Goal: Information Seeking & Learning: Learn about a topic

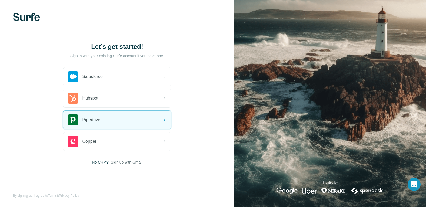
click at [128, 163] on span "Sign up with Gmail" at bounding box center [127, 162] width 32 height 5
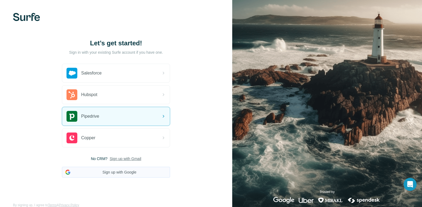
click at [118, 171] on button "Sign up with Google" at bounding box center [116, 172] width 108 height 11
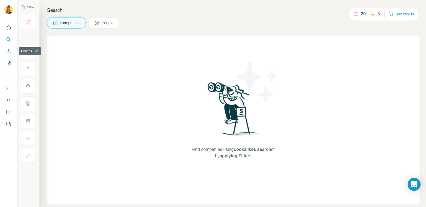
click at [11, 55] on button "Enrich CSV" at bounding box center [8, 51] width 9 height 10
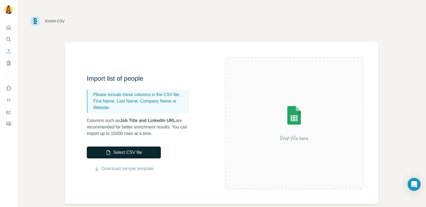
click at [144, 152] on button "Select CSV file" at bounding box center [124, 153] width 74 height 12
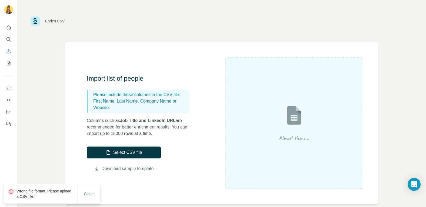
click at [124, 169] on link "Download sample template" at bounding box center [128, 169] width 52 height 6
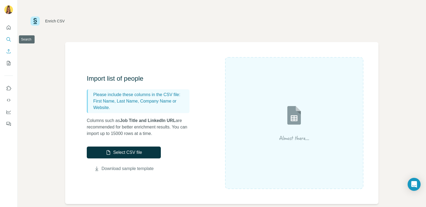
click at [10, 41] on icon "Search" at bounding box center [8, 39] width 5 height 5
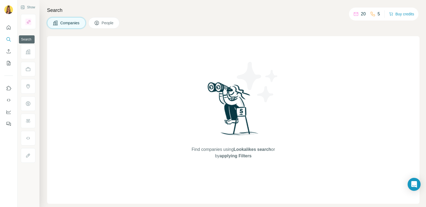
click at [12, 38] on button "Search" at bounding box center [8, 40] width 9 height 10
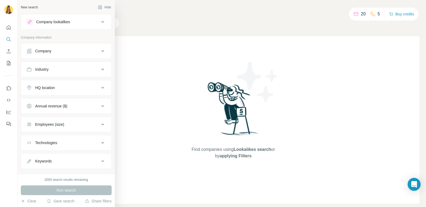
click at [65, 52] on div "Company" at bounding box center [62, 50] width 73 height 5
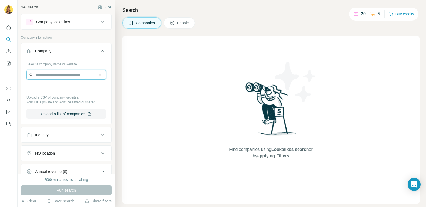
click at [61, 77] on input "text" at bounding box center [65, 75] width 79 height 10
paste input "**********"
type input "**********"
click at [94, 58] on button "Company" at bounding box center [66, 52] width 90 height 15
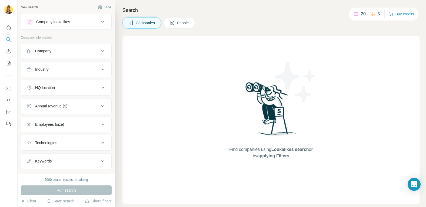
click at [95, 52] on div "Company" at bounding box center [62, 50] width 73 height 5
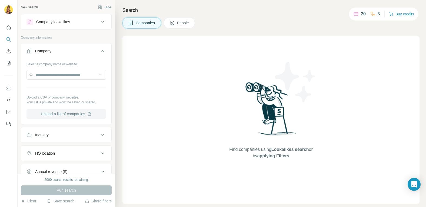
click at [75, 113] on button "Upload a list of companies" at bounding box center [65, 114] width 79 height 10
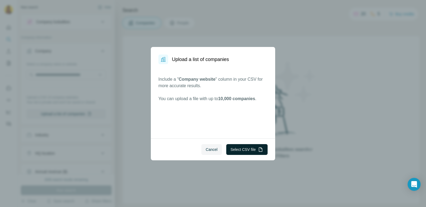
click at [248, 150] on button "Select CSV file" at bounding box center [246, 149] width 41 height 11
click at [304, 4] on div "Upload a list of companies Include a " Company website " column in your CSV for…" at bounding box center [213, 103] width 426 height 207
click at [210, 146] on button "Cancel" at bounding box center [211, 149] width 21 height 11
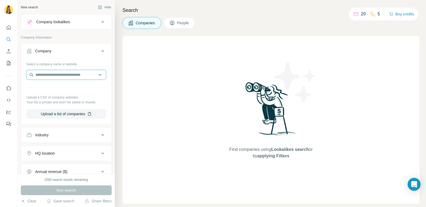
click at [83, 75] on input "text" at bounding box center [65, 75] width 79 height 10
paste input "**********"
click at [79, 75] on input "**********" at bounding box center [65, 75] width 79 height 10
type input "**********"
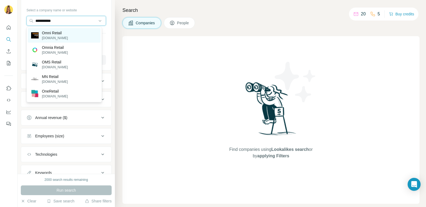
scroll to position [27, 0]
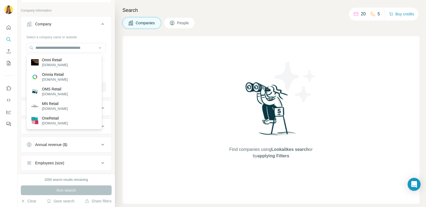
click at [63, 22] on div "Company" at bounding box center [62, 23] width 73 height 5
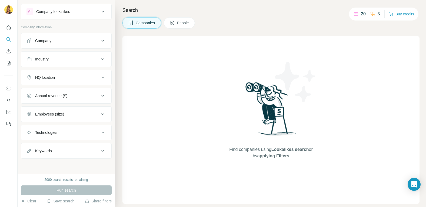
click at [62, 64] on button "Industry" at bounding box center [66, 59] width 90 height 13
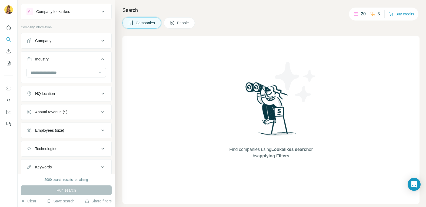
click at [71, 57] on div "Industry" at bounding box center [62, 58] width 73 height 5
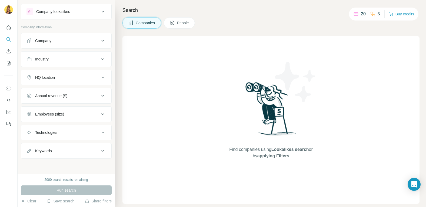
click at [73, 44] on button "Company" at bounding box center [66, 40] width 90 height 13
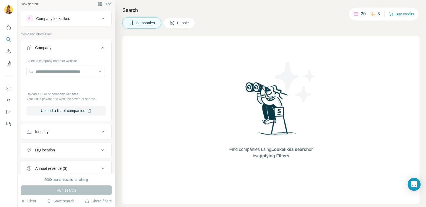
scroll to position [0, 0]
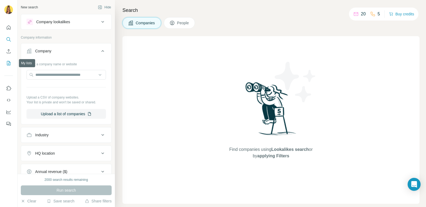
click at [9, 65] on icon "My lists" at bounding box center [8, 63] width 5 height 5
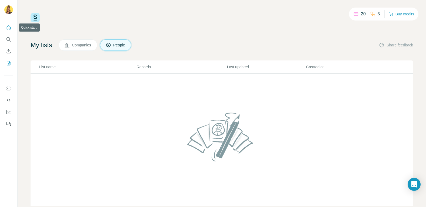
click at [6, 31] on button "Quick start" at bounding box center [8, 28] width 9 height 10
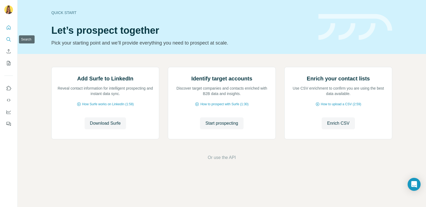
click at [8, 38] on icon "Search" at bounding box center [8, 39] width 5 height 5
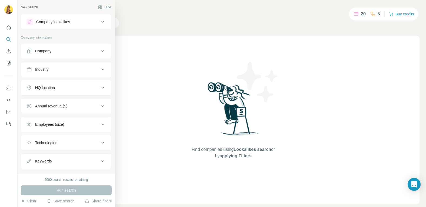
click at [78, 23] on div "Company lookalikes" at bounding box center [62, 22] width 73 height 6
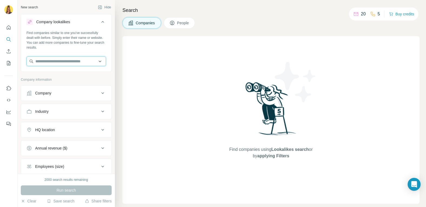
click at [67, 63] on input "text" at bounding box center [65, 61] width 79 height 10
paste input "**********"
type input "**********"
click at [66, 61] on input "**********" at bounding box center [65, 61] width 79 height 10
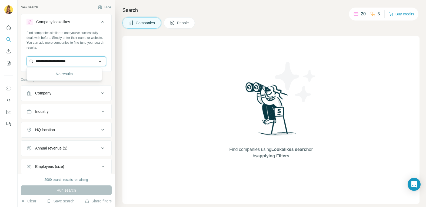
click at [66, 61] on input "**********" at bounding box center [65, 61] width 79 height 10
paste input "**********"
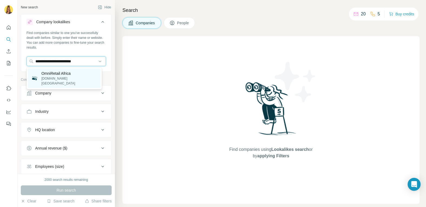
type input "**********"
click at [63, 75] on p "OmniRetail Africa" at bounding box center [69, 73] width 56 height 5
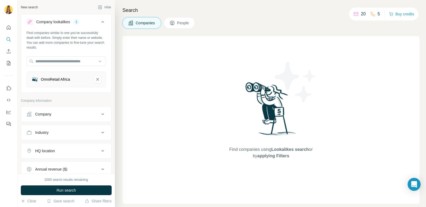
click at [64, 189] on span "Run search" at bounding box center [65, 190] width 19 height 5
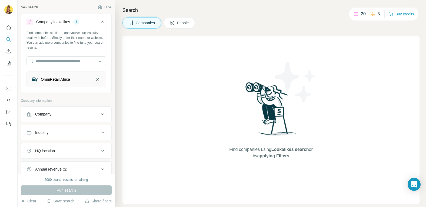
click at [95, 77] on icon "OmniRetail Africa-remove-button" at bounding box center [97, 79] width 5 height 5
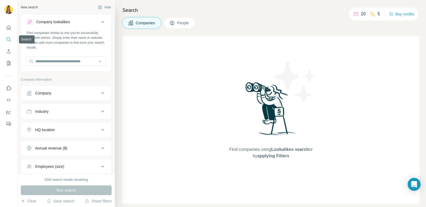
click at [9, 41] on icon "Search" at bounding box center [8, 39] width 5 height 5
click at [49, 91] on div "Company" at bounding box center [43, 92] width 16 height 5
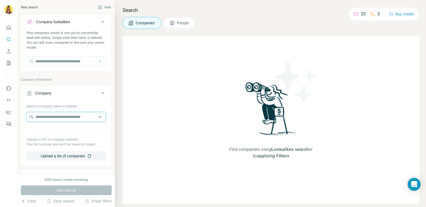
click at [51, 118] on input "text" at bounding box center [65, 117] width 79 height 10
paste input "**********"
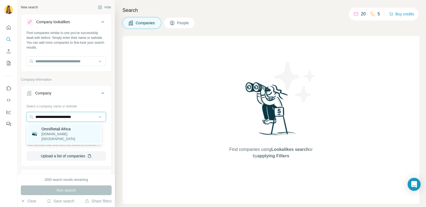
type input "**********"
click at [64, 131] on p "OmniRetail Africa" at bounding box center [69, 128] width 56 height 5
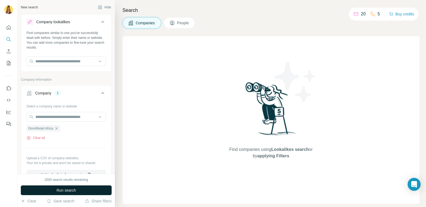
click at [67, 188] on span "Run search" at bounding box center [65, 190] width 19 height 5
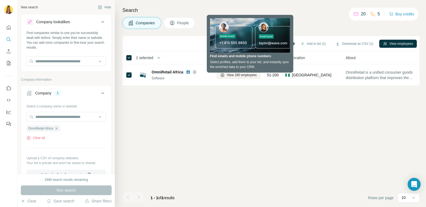
drag, startPoint x: 332, startPoint y: 108, endPoint x: 334, endPoint y: 103, distance: 5.7
click at [333, 108] on div "Add to list (1) Download as CSV (1) View employees 1 selected Companies Employe…" at bounding box center [270, 121] width 297 height 171
click at [385, 42] on icon "button" at bounding box center [385, 43] width 4 height 3
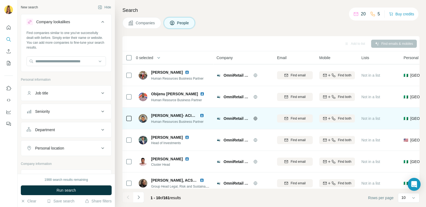
scroll to position [94, 0]
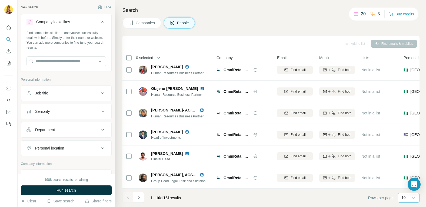
click at [414, 199] on icon at bounding box center [413, 197] width 5 height 5
click at [406, 158] on p "60" at bounding box center [404, 156] width 4 height 5
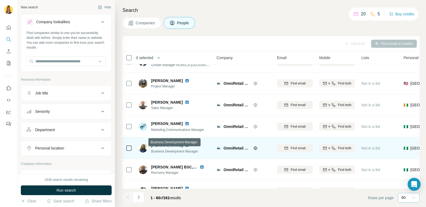
scroll to position [1121, 0]
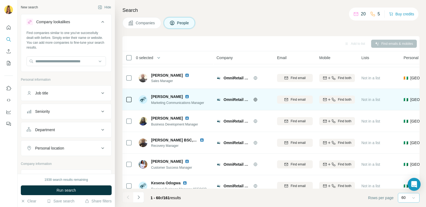
click at [125, 99] on td at bounding box center [128, 100] width 13 height 22
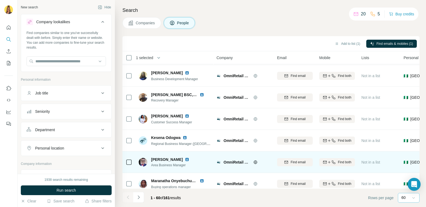
scroll to position [1175, 0]
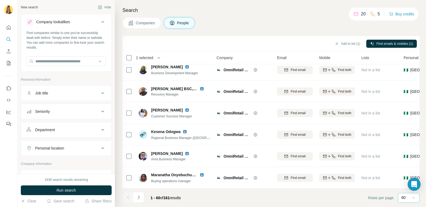
click at [411, 196] on icon at bounding box center [413, 197] width 5 height 5
click at [136, 197] on icon "Navigate to next page" at bounding box center [138, 197] width 5 height 5
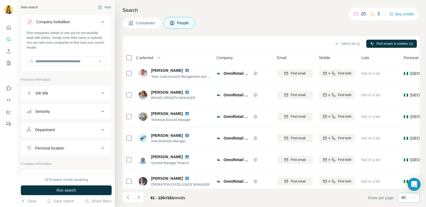
scroll to position [162, 0]
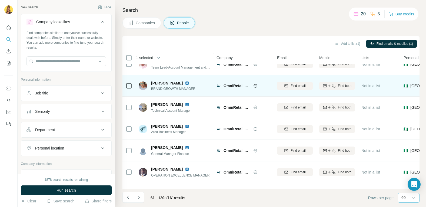
click at [161, 85] on span "[PERSON_NAME]" at bounding box center [167, 83] width 32 height 5
click at [295, 86] on span "Find email" at bounding box center [297, 85] width 15 height 5
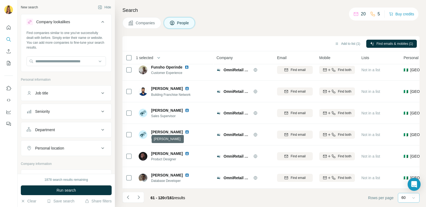
scroll to position [1175, 0]
click at [137, 196] on icon "Navigate to next page" at bounding box center [138, 197] width 5 height 5
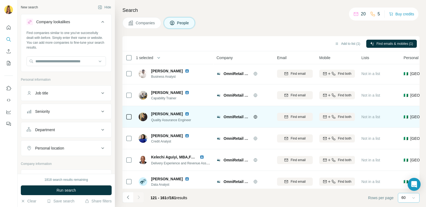
scroll to position [0, 0]
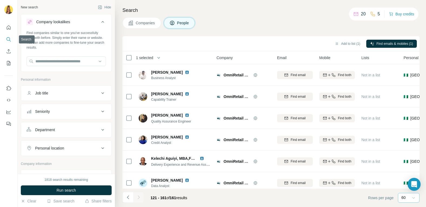
click at [7, 42] on button "Search" at bounding box center [8, 40] width 9 height 10
click at [8, 39] on icon "Search" at bounding box center [8, 39] width 5 height 5
click at [101, 6] on button "Hide" at bounding box center [104, 7] width 21 height 8
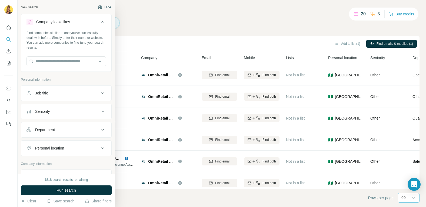
click at [103, 6] on button "Hide" at bounding box center [104, 7] width 21 height 8
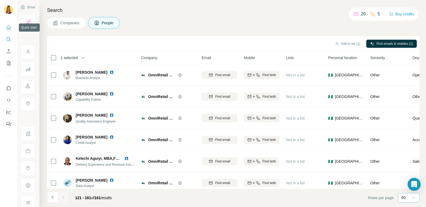
click at [7, 28] on icon "Quick start" at bounding box center [8, 27] width 5 height 5
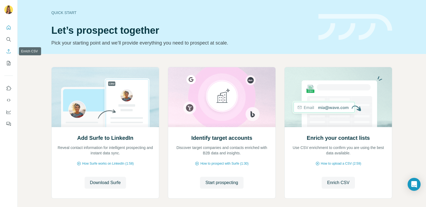
click at [11, 41] on icon "Search" at bounding box center [8, 39] width 5 height 5
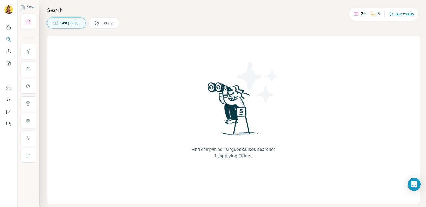
click at [109, 22] on span "People" at bounding box center [108, 22] width 12 height 5
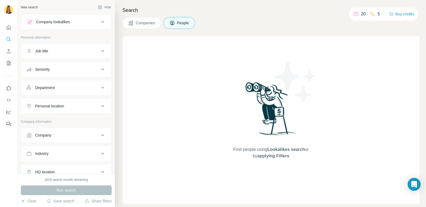
click at [171, 22] on icon at bounding box center [171, 22] width 5 height 5
click at [105, 22] on button "Company lookalikes" at bounding box center [66, 21] width 90 height 13
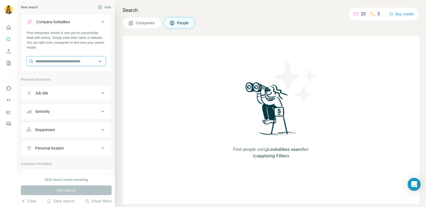
drag, startPoint x: 56, startPoint y: 63, endPoint x: 62, endPoint y: 61, distance: 6.2
click at [62, 61] on input "text" at bounding box center [65, 61] width 79 height 10
paste input "**********"
type input "**********"
click at [96, 52] on div "Find companies similar to one you've successfully dealt with before. Simply ent…" at bounding box center [66, 51] width 90 height 40
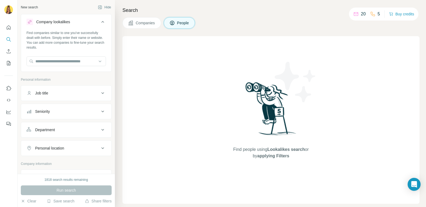
scroll to position [27, 0]
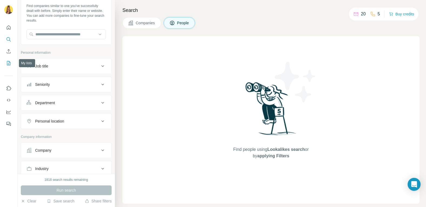
click at [6, 62] on icon "My lists" at bounding box center [8, 63] width 5 height 5
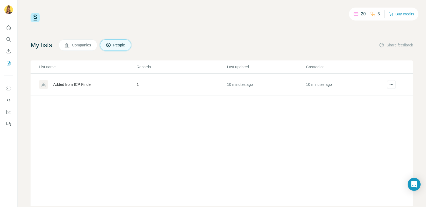
click at [76, 46] on span "Companies" at bounding box center [82, 44] width 20 height 5
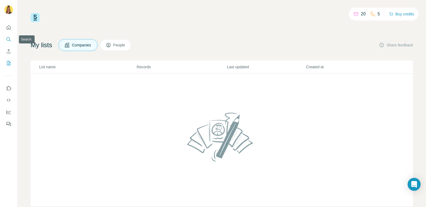
click at [8, 39] on icon "Search" at bounding box center [8, 39] width 5 height 5
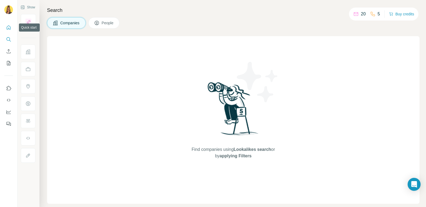
click at [7, 26] on icon "Quick start" at bounding box center [8, 27] width 5 height 5
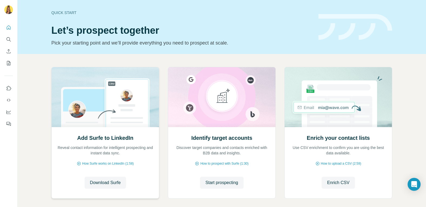
scroll to position [26, 0]
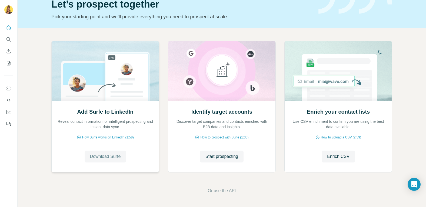
click at [99, 158] on span "Download Surfe" at bounding box center [105, 156] width 31 height 6
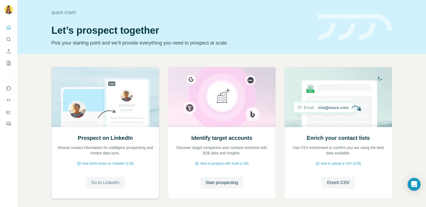
click at [102, 185] on span "Go to LinkedIn" at bounding box center [105, 183] width 28 height 6
click at [8, 38] on icon "Search" at bounding box center [8, 39] width 4 height 4
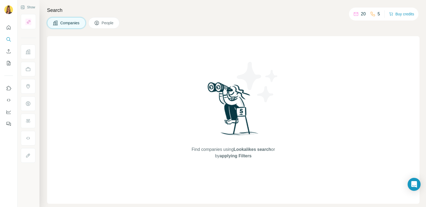
click at [112, 24] on span "People" at bounding box center [108, 22] width 12 height 5
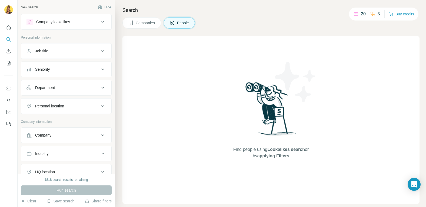
click at [76, 53] on div "Job title" at bounding box center [62, 50] width 73 height 5
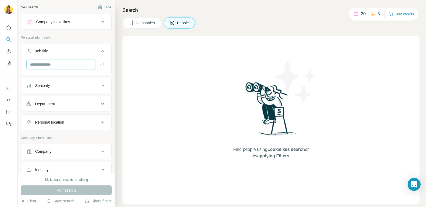
click at [68, 65] on input "text" at bounding box center [60, 65] width 69 height 10
type input "**********"
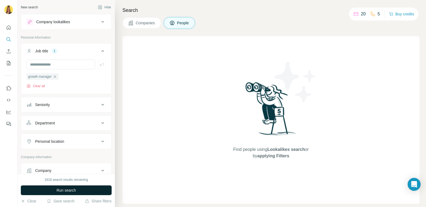
click at [63, 191] on span "Run search" at bounding box center [65, 190] width 19 height 5
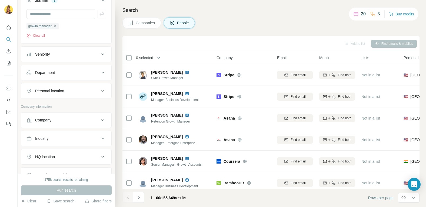
scroll to position [54, 0]
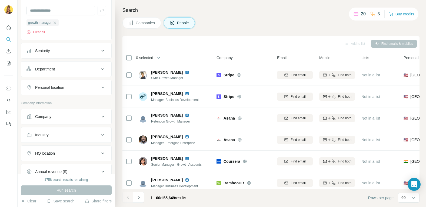
click at [80, 115] on div "Company" at bounding box center [62, 116] width 73 height 5
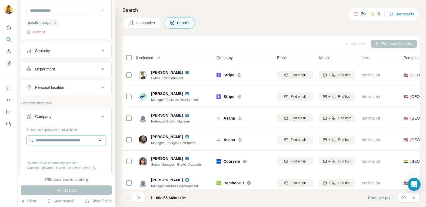
click at [68, 143] on input "text" at bounding box center [65, 141] width 79 height 10
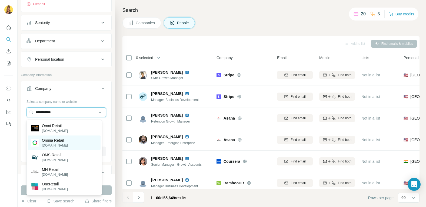
scroll to position [81, 0]
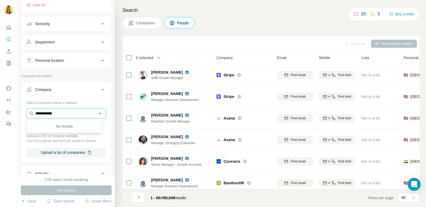
type input "**********"
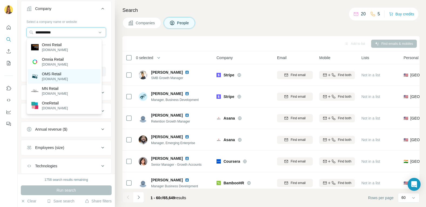
scroll to position [196, 0]
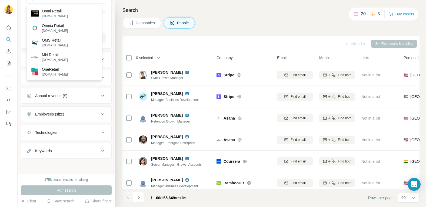
click at [72, 150] on div "Keywords" at bounding box center [62, 150] width 73 height 5
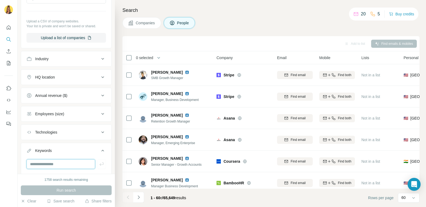
click at [62, 166] on input "text" at bounding box center [60, 164] width 69 height 10
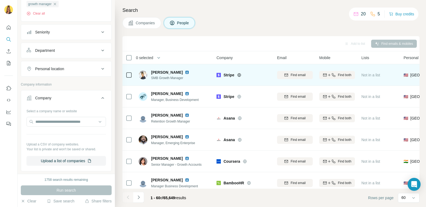
scroll to position [7, 0]
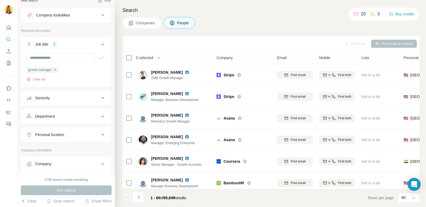
click at [151, 20] on span "Companies" at bounding box center [146, 22] width 20 height 5
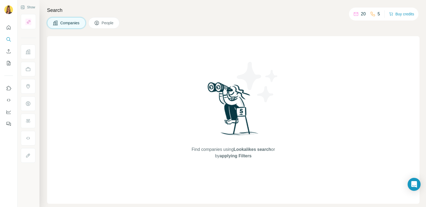
scroll to position [0, 0]
click at [69, 22] on span "Companies" at bounding box center [70, 22] width 20 height 5
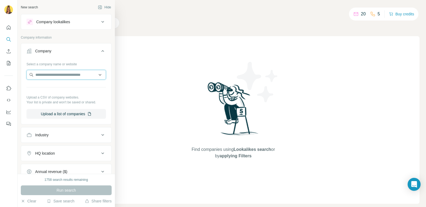
click at [56, 77] on input "text" at bounding box center [65, 75] width 79 height 10
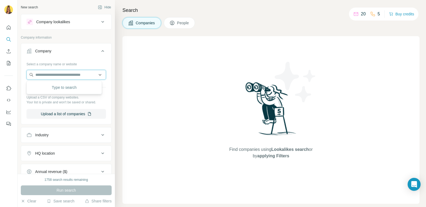
click at [59, 73] on input "text" at bounding box center [65, 75] width 79 height 10
paste input "**********"
type input "**********"
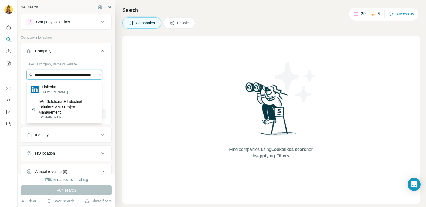
click at [60, 74] on input "**********" at bounding box center [63, 75] width 75 height 10
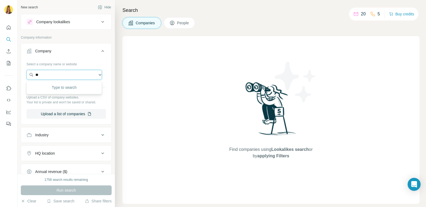
type input "*"
click at [69, 113] on button "Upload a list of companies" at bounding box center [65, 114] width 79 height 10
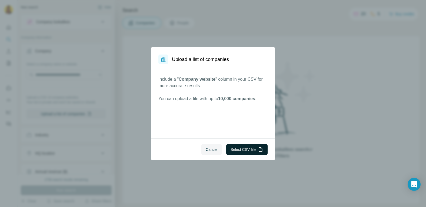
click at [244, 149] on button "Select CSV file" at bounding box center [246, 149] width 41 height 11
click at [210, 152] on span "Cancel" at bounding box center [212, 149] width 12 height 5
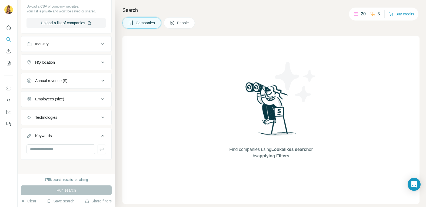
scroll to position [92, 0]
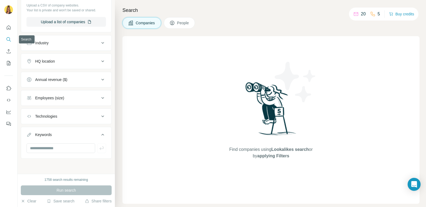
click at [12, 40] on button "Search" at bounding box center [8, 40] width 9 height 10
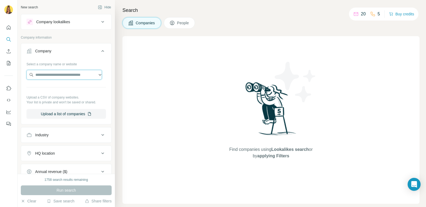
click at [51, 74] on input "text" at bounding box center [63, 75] width 75 height 10
paste input "**********"
type input "**********"
